Goal: Transaction & Acquisition: Purchase product/service

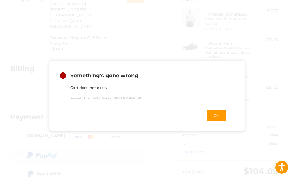
click at [193, 159] on div "Something's gone wrong Cart does not exist. Request ID: ed1e799817f43b5c88c8b89…" at bounding box center [147, 95] width 294 height 191
click at [221, 116] on button "Ok" at bounding box center [216, 116] width 20 height 12
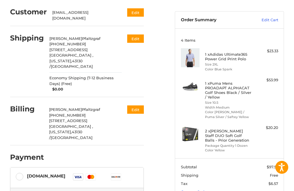
scroll to position [46, 0]
click at [19, 168] on label "[DOMAIN_NAME] Visa Master Amex Discover Diners Club JCB" at bounding box center [76, 178] width 133 height 21
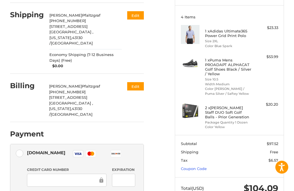
scroll to position [69, 0]
